Goal: Navigation & Orientation: Find specific page/section

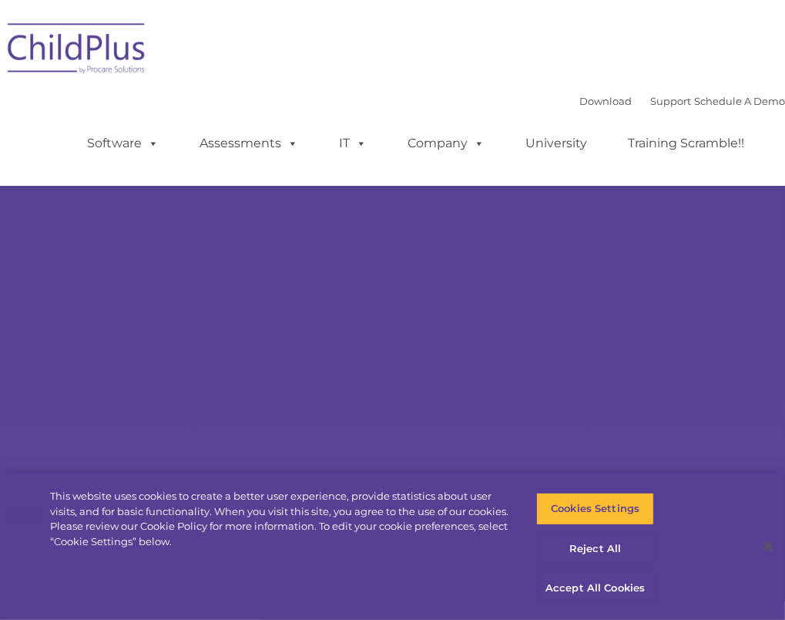
select select "MEDIUM"
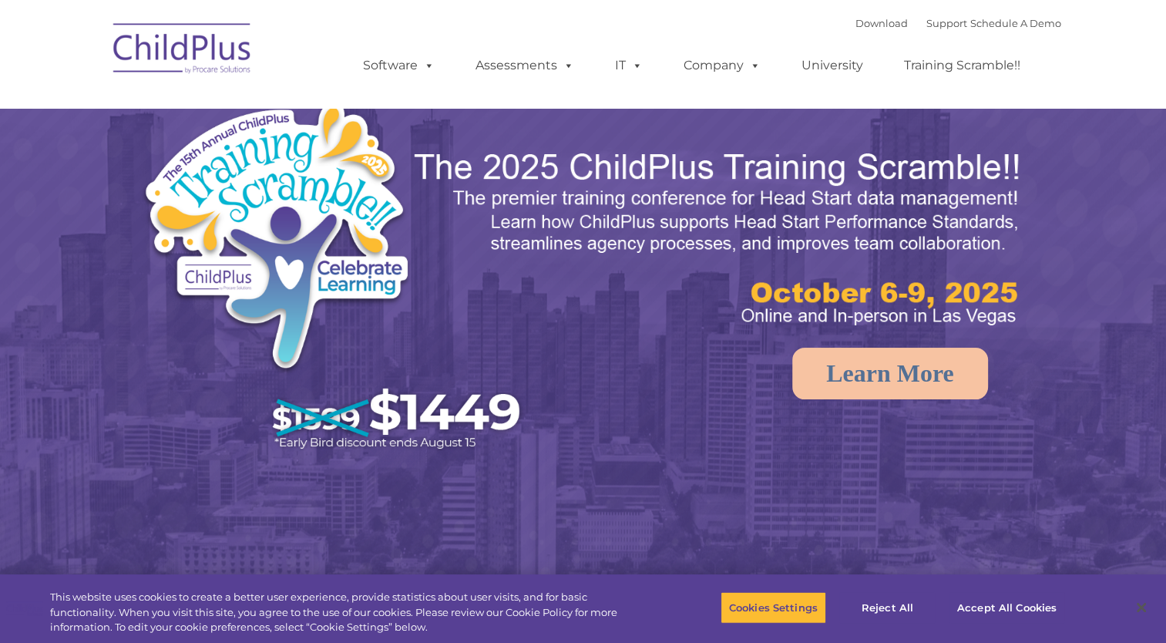
select select "MEDIUM"
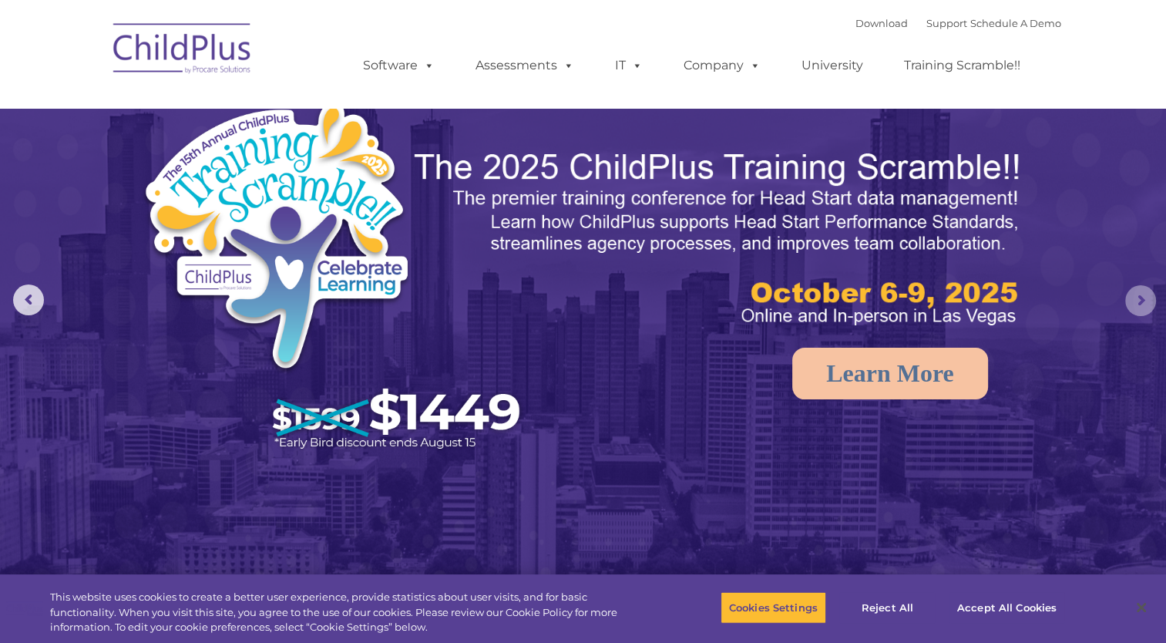
click at [1135, 302] on rs-arrow at bounding box center [1140, 300] width 31 height 31
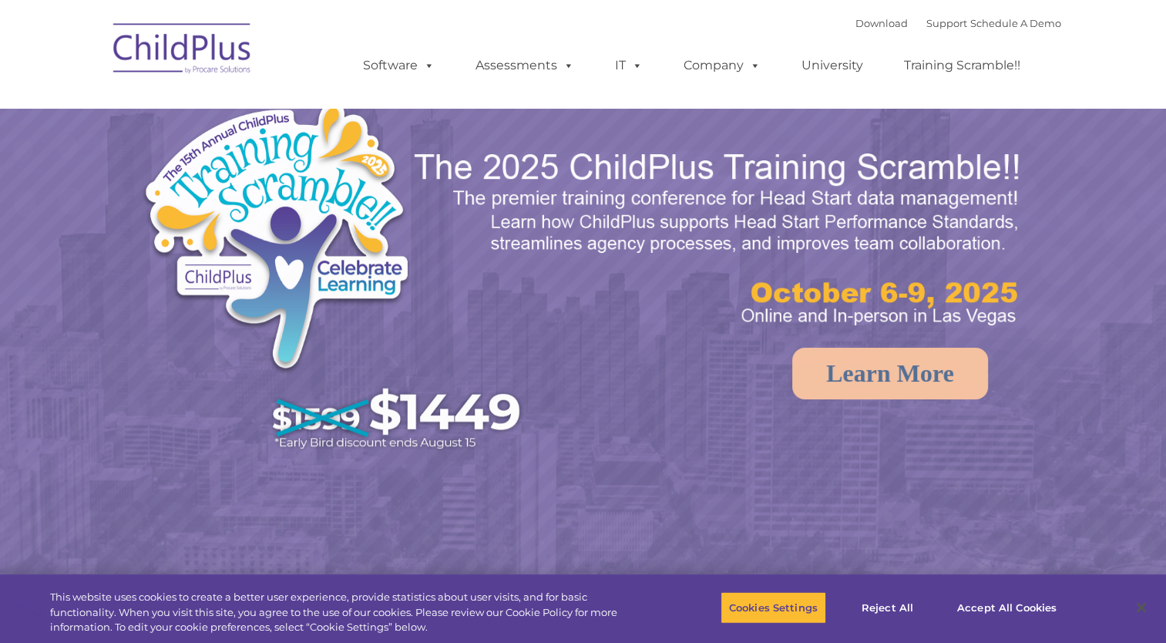
select select "MEDIUM"
